Goal: Navigation & Orientation: Find specific page/section

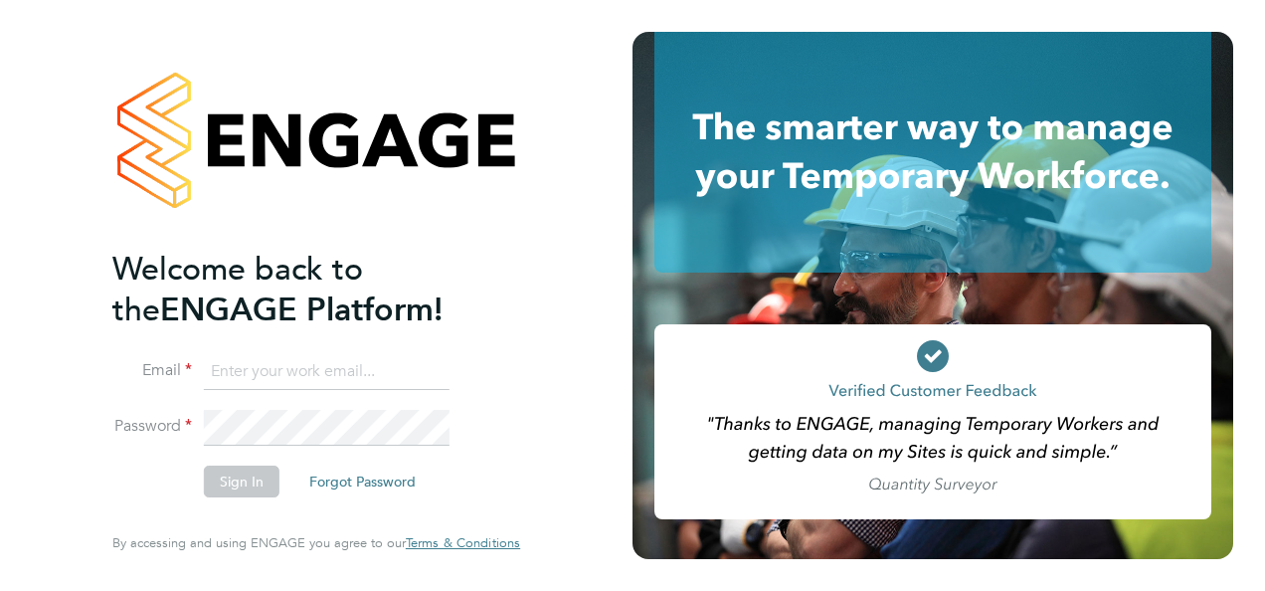
type input "[EMAIL_ADDRESS][PERSON_NAME][DOMAIN_NAME]"
click at [236, 478] on button "Sign In" at bounding box center [242, 482] width 76 height 32
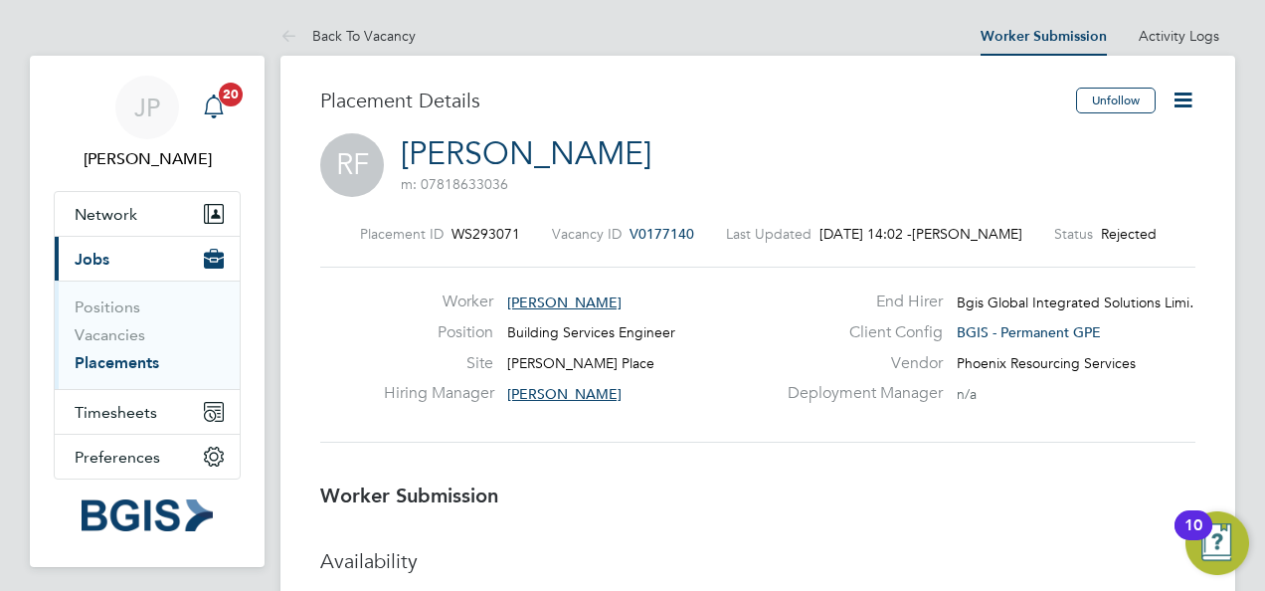
click at [216, 100] on icon "Main navigation" at bounding box center [214, 107] width 24 height 24
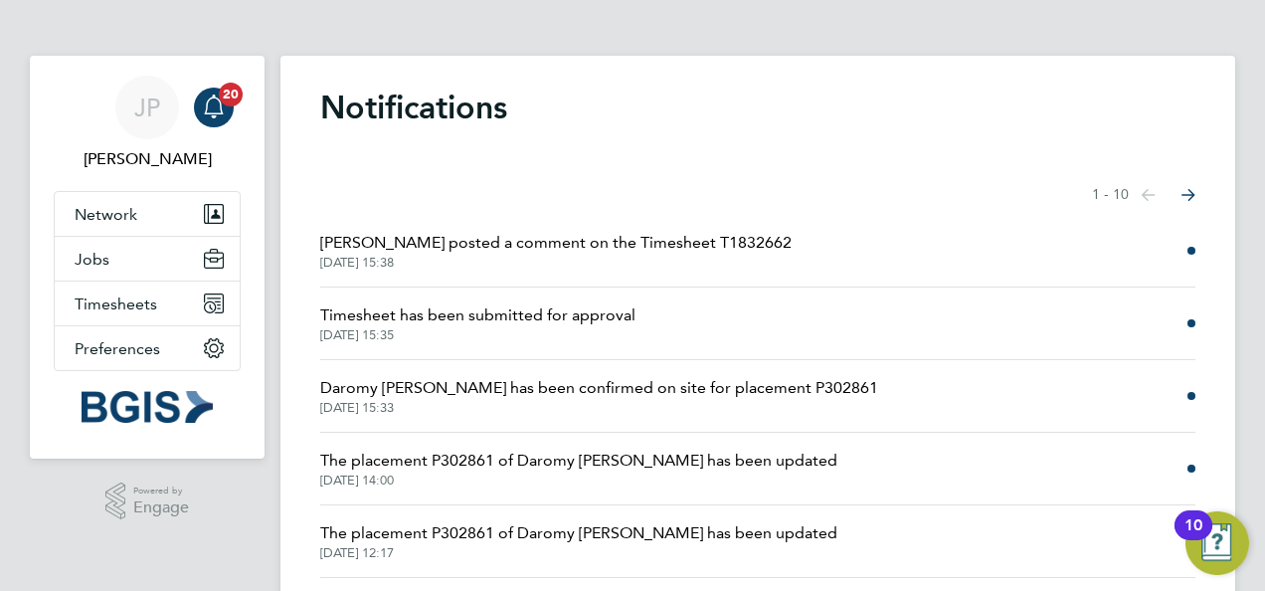
click at [690, 241] on span "[PERSON_NAME] posted a comment on the Timesheet T1832662" at bounding box center [556, 243] width 472 height 24
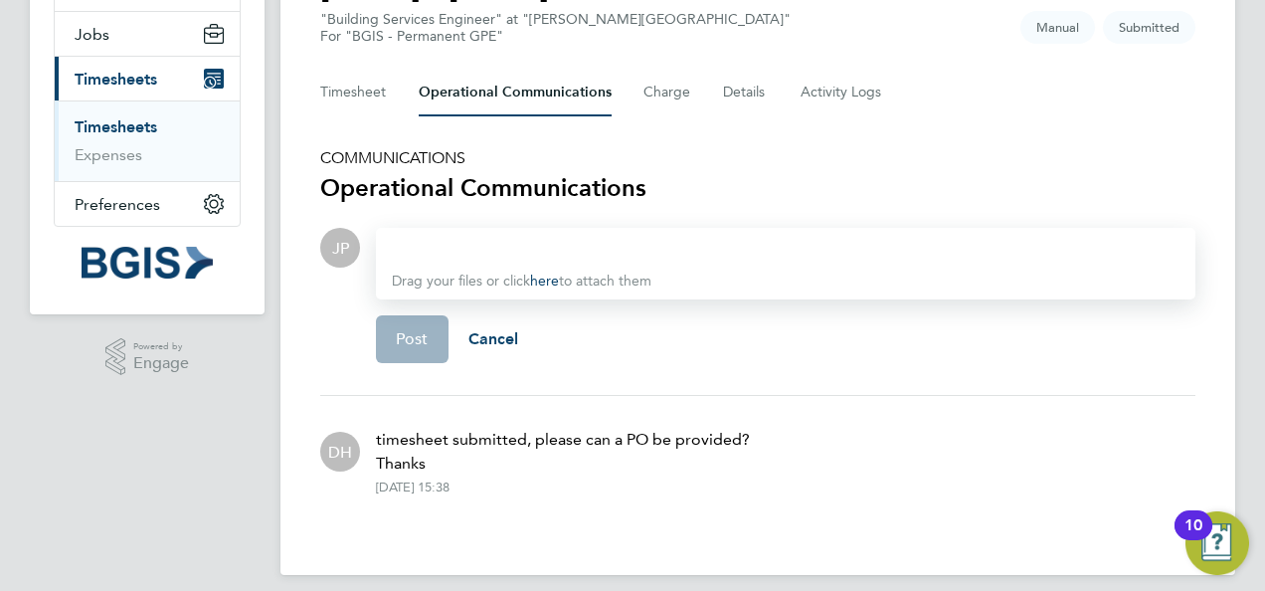
scroll to position [41, 0]
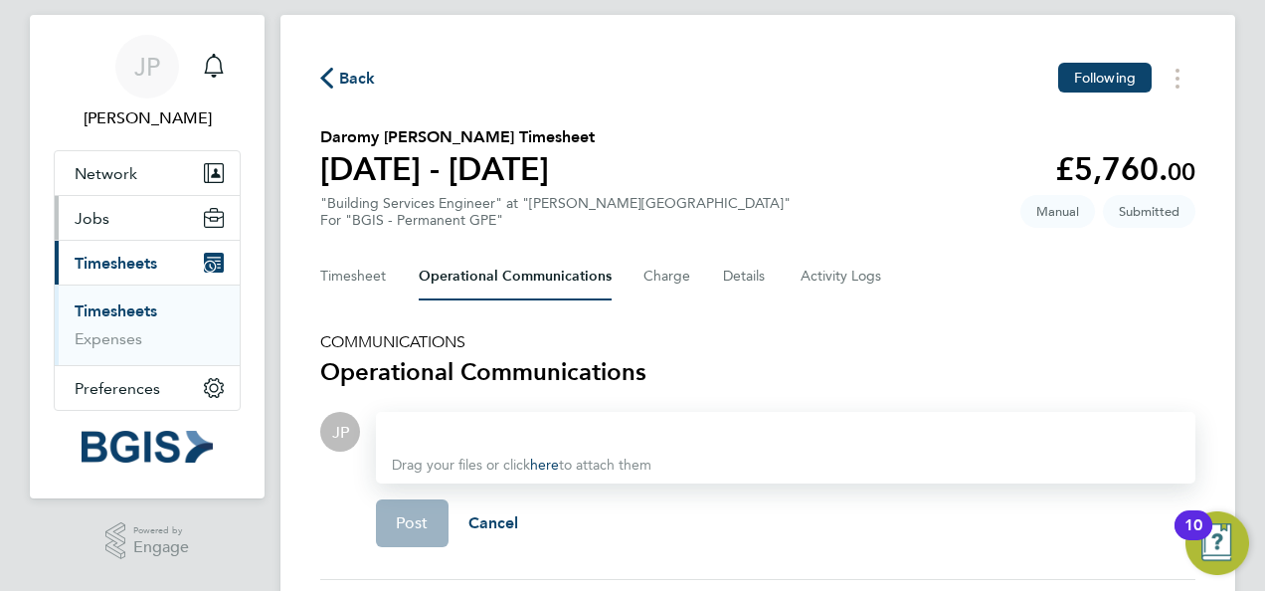
click at [127, 223] on button "Jobs" at bounding box center [147, 218] width 185 height 44
click at [206, 209] on icon "Main navigation" at bounding box center [214, 218] width 20 height 20
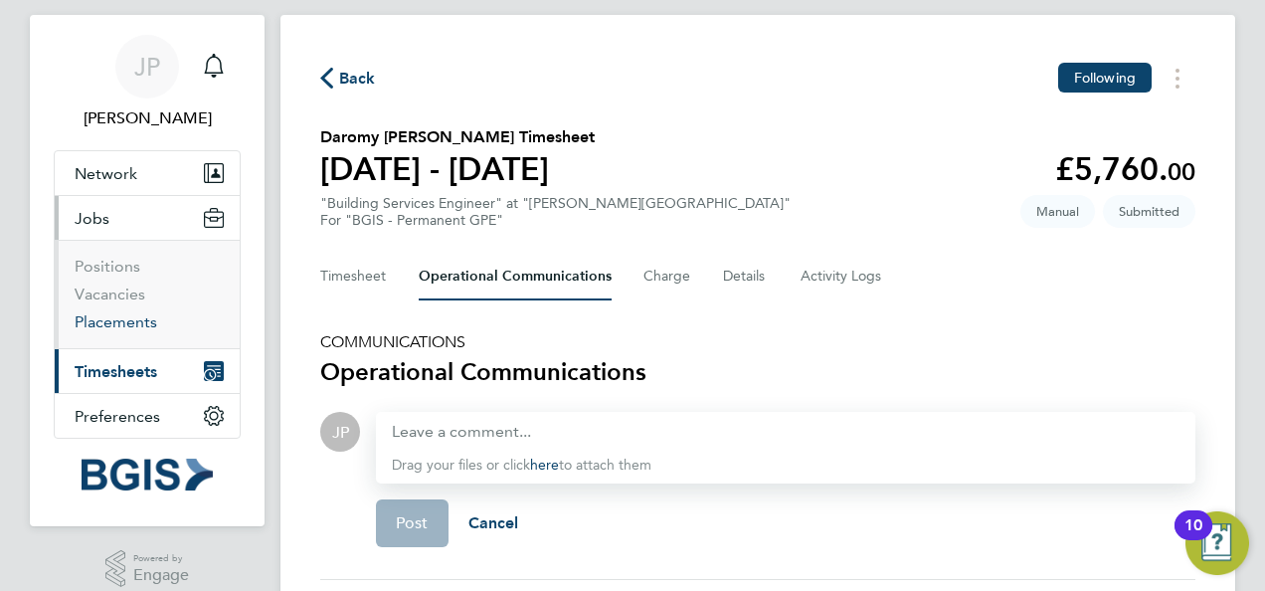
click at [111, 320] on link "Placements" at bounding box center [116, 321] width 83 height 19
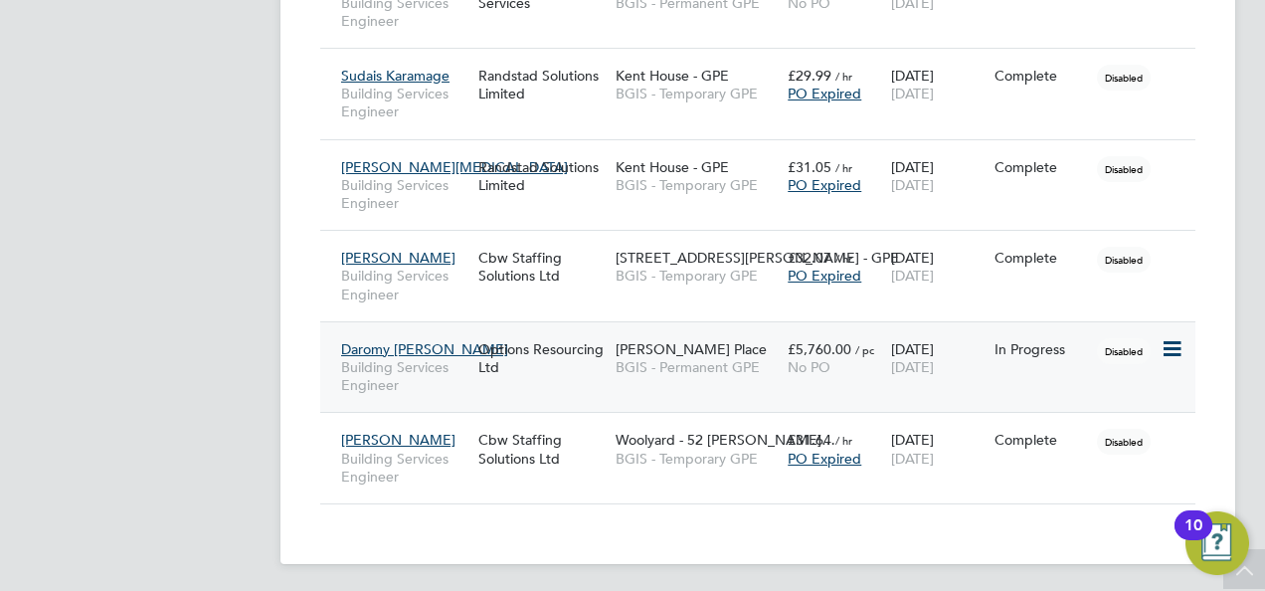
click at [1165, 342] on icon at bounding box center [1171, 349] width 20 height 24
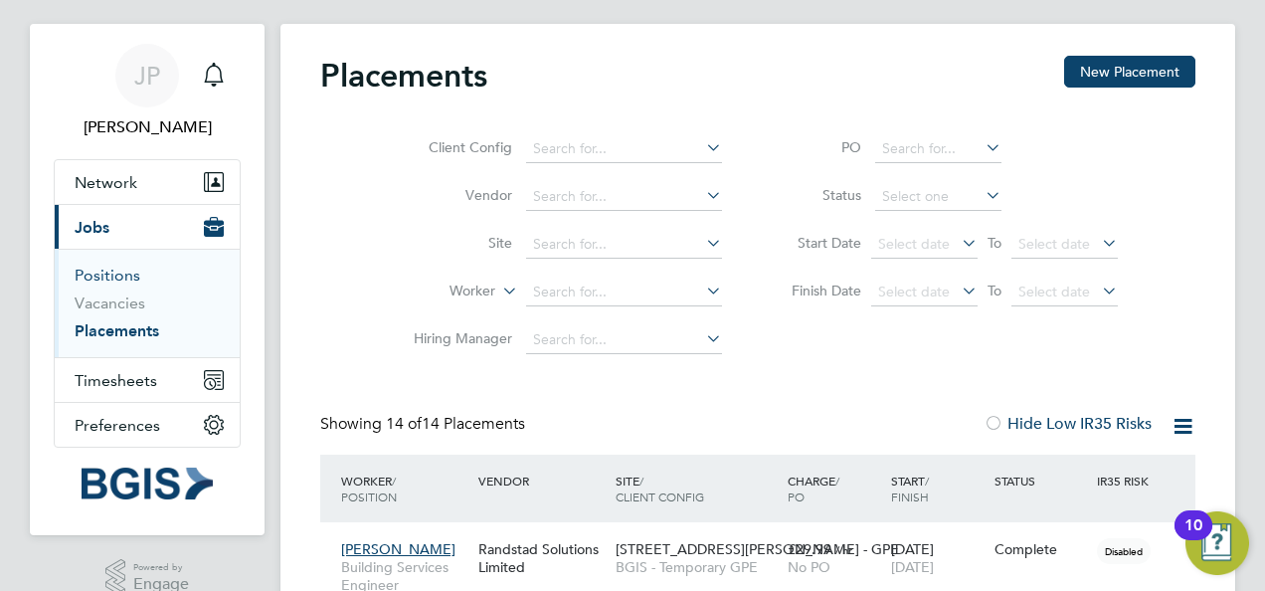
click at [123, 277] on link "Positions" at bounding box center [108, 275] width 66 height 19
